Goal: Communication & Community: Participate in discussion

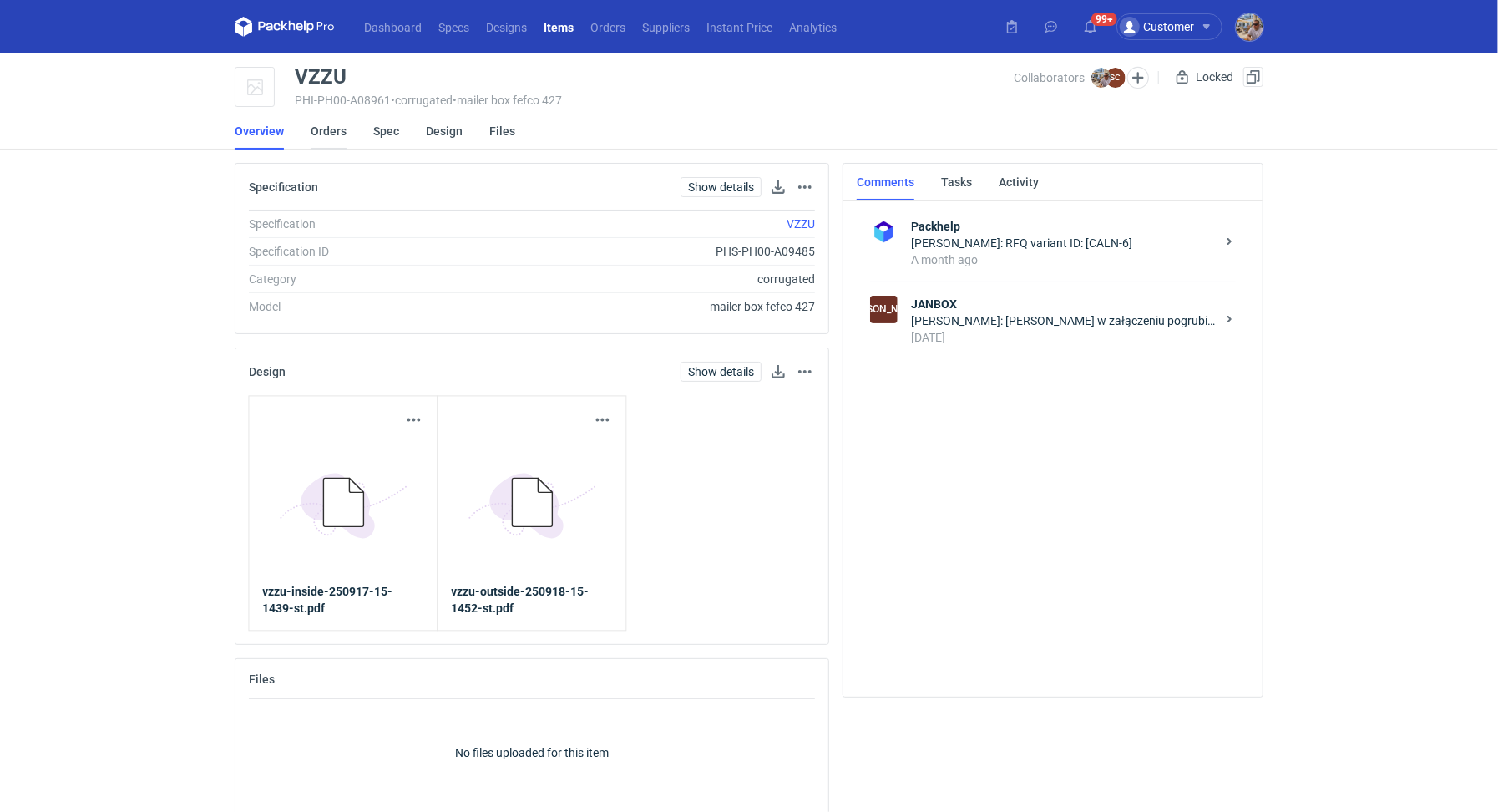
click at [330, 132] on link "Orders" at bounding box center [328, 131] width 36 height 36
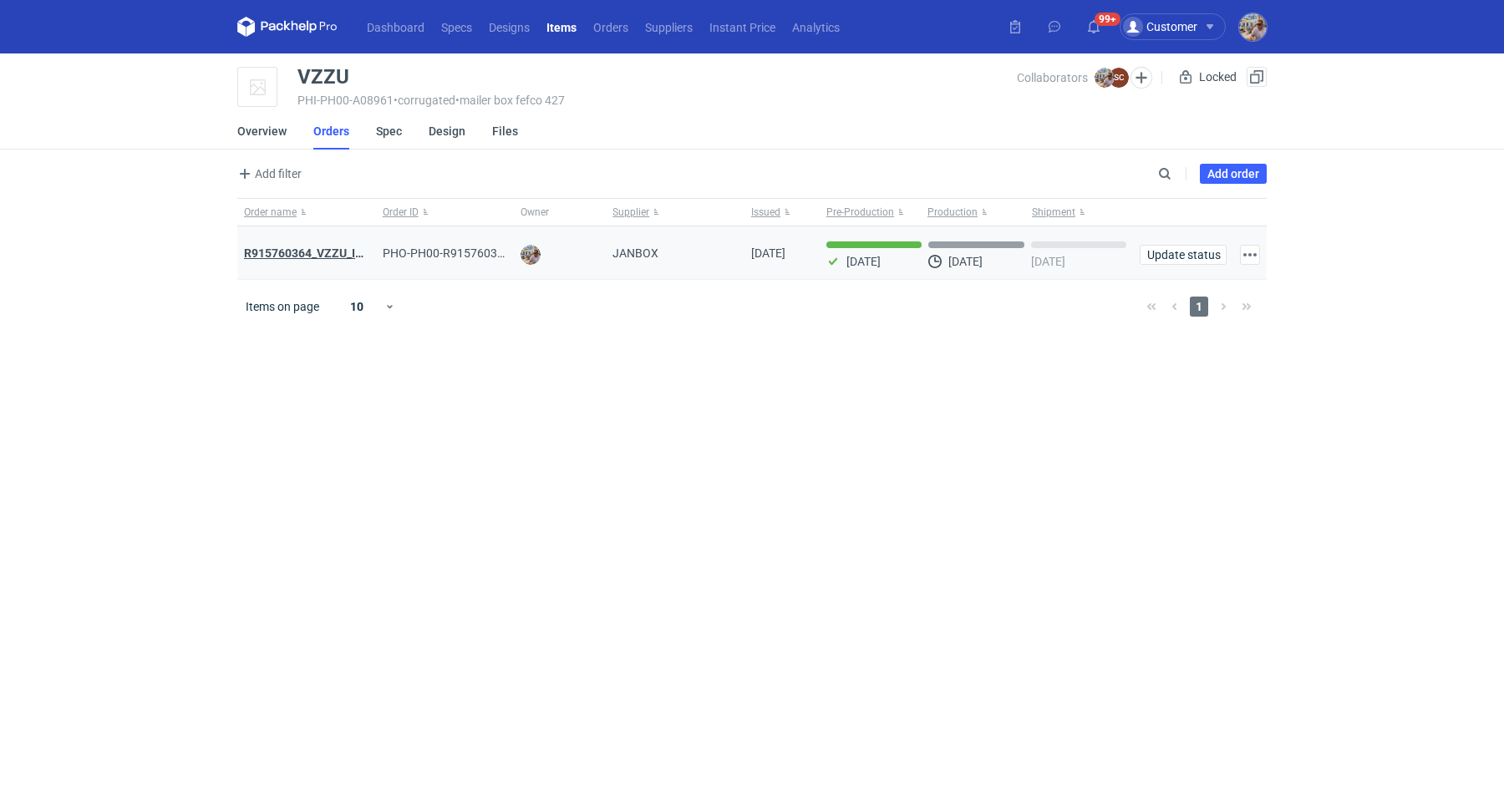
click at [326, 254] on strong "R915760364_VZZU_IOFY" at bounding box center [310, 253] width 133 height 14
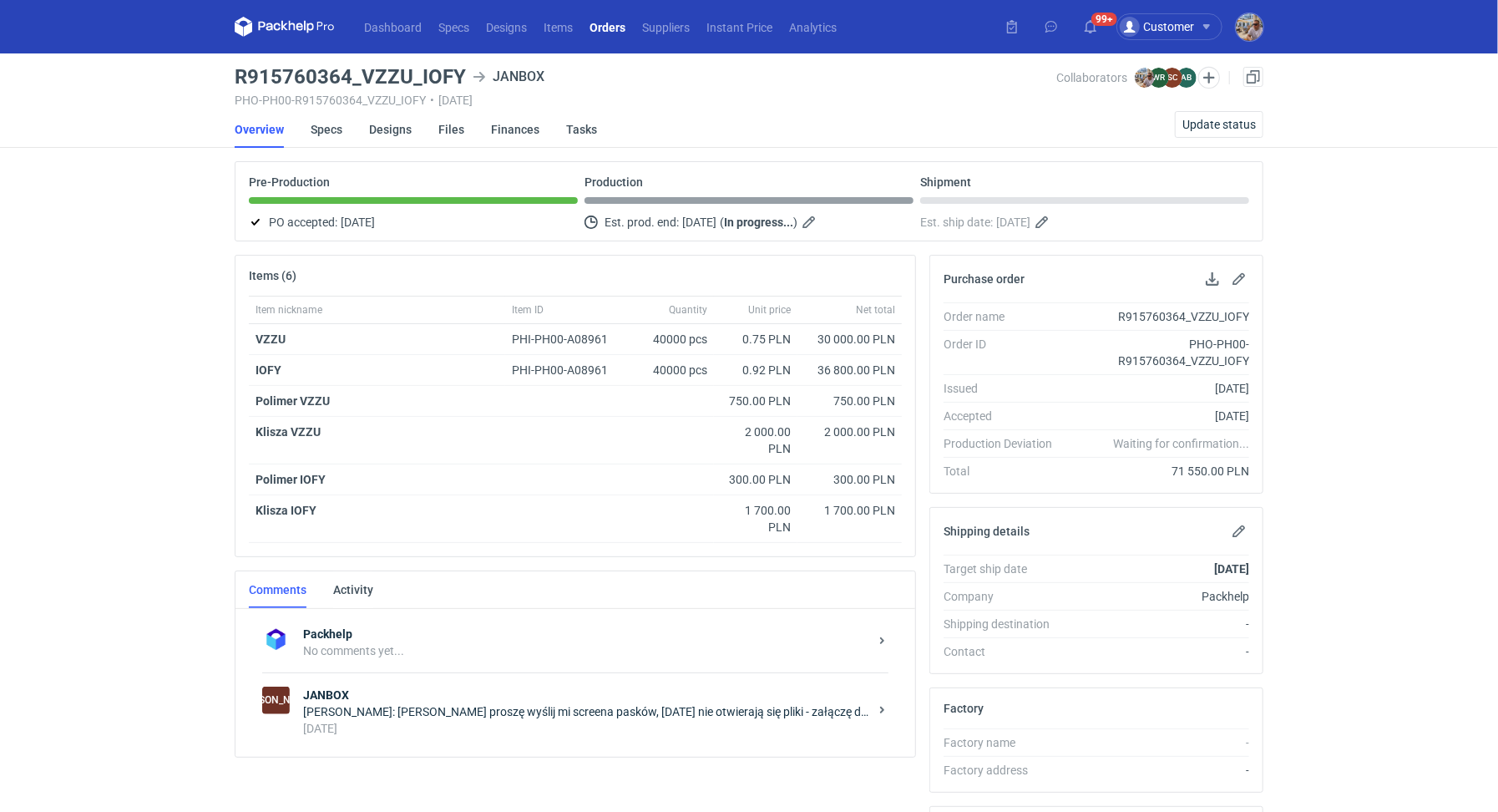
click at [404, 713] on div "[PERSON_NAME]: [PERSON_NAME] proszę wyślij mi screena pasków, [DATE] nie otwier…" at bounding box center [585, 711] width 565 height 16
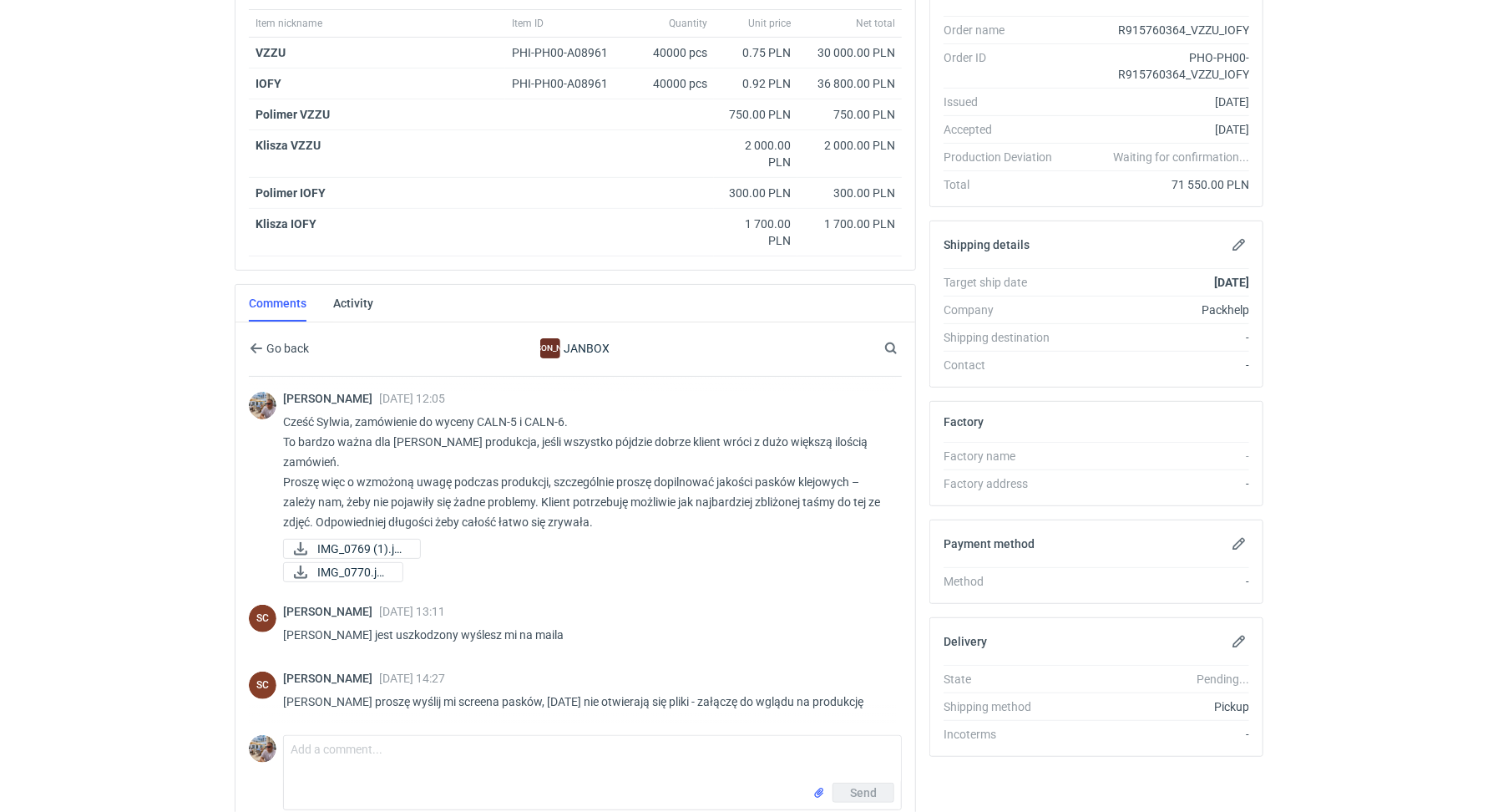
scroll to position [338, 0]
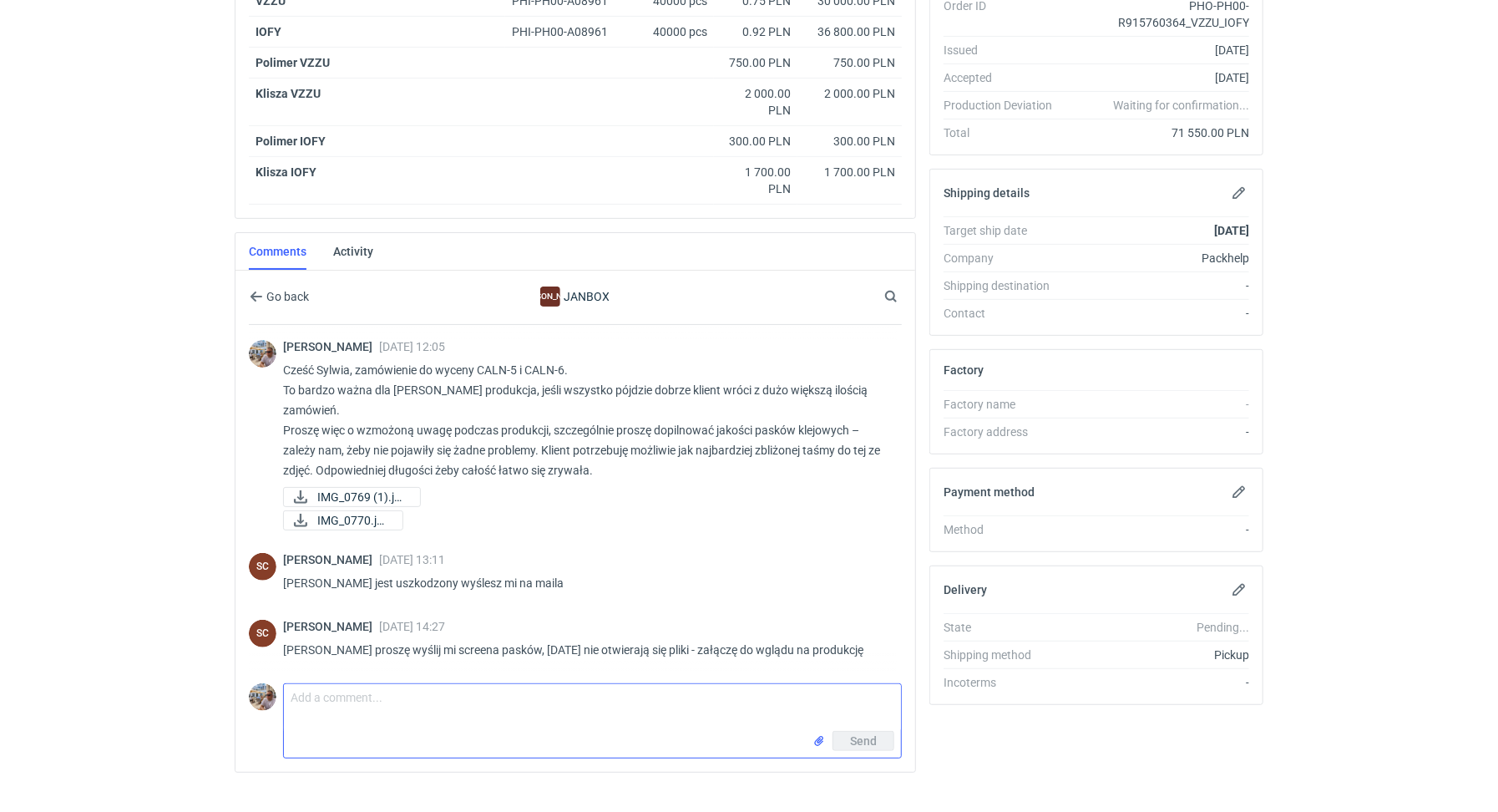
click at [409, 684] on textarea "Comment message" at bounding box center [592, 708] width 617 height 47
paste textarea "czy paletyzacja w VMA jest poprawna? mamy tutaj magazynowanie i klient chciałby…"
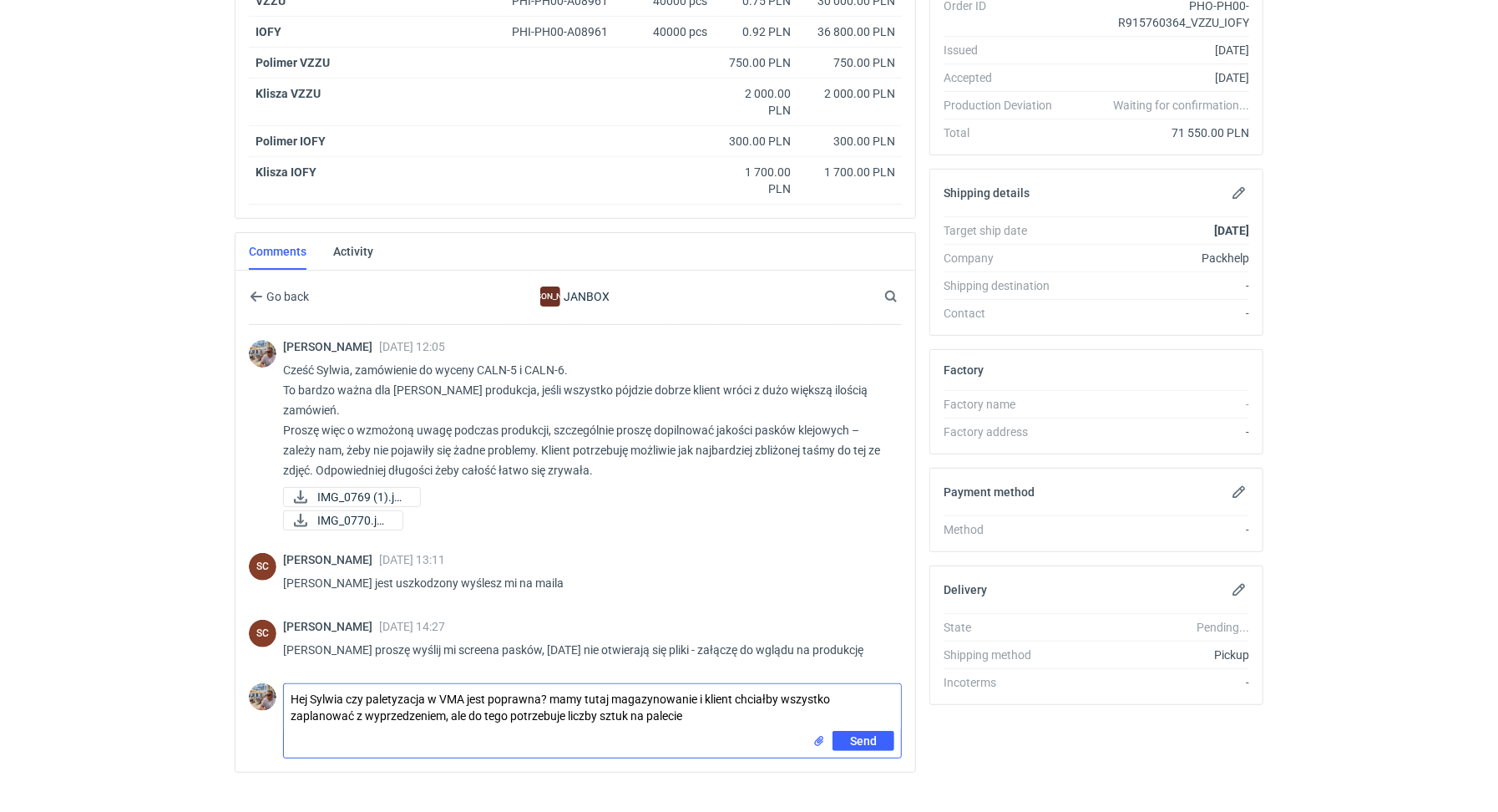
click at [549, 684] on textarea "Hej Sylwia czy paletyzacja w VMA jest poprawna? mamy tutaj magazynowanie i klie…" at bounding box center [592, 708] width 617 height 47
click at [844, 686] on textarea "Hej Sylwia czy paletyzacja w VMA jest poprawna? Czy tak finalnie będzie to pako…" at bounding box center [592, 708] width 617 height 47
type textarea "Hej Sylwia czy paletyzacja w VMA jest poprawna? Czy tak finalnie będzie to pako…"
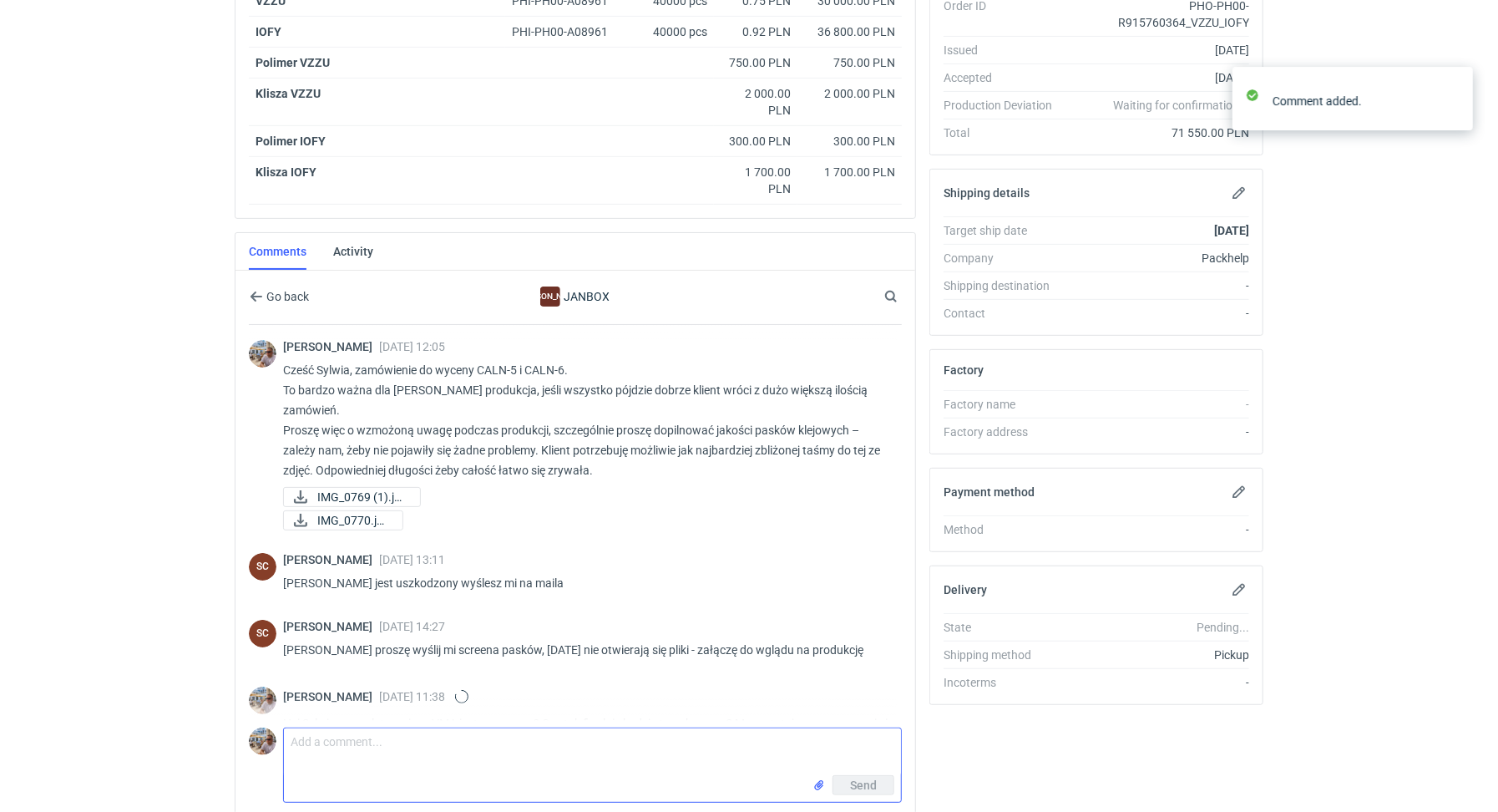
scroll to position [29, 0]
